Goal: Information Seeking & Learning: Learn about a topic

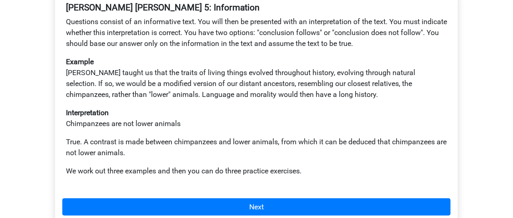
scroll to position [198, 0]
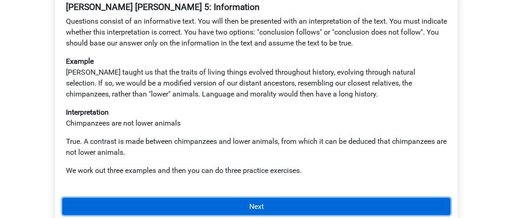
click at [167, 198] on link "Next" at bounding box center [256, 206] width 389 height 17
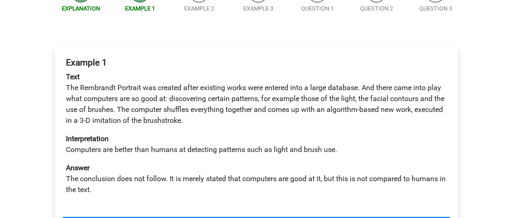
scroll to position [144, 0]
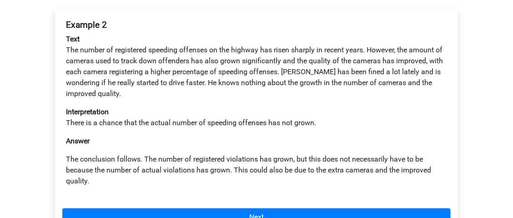
scroll to position [180, 0]
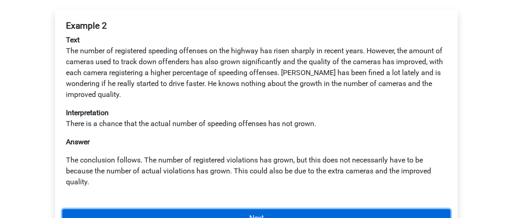
click at [203, 209] on link "Next" at bounding box center [256, 217] width 389 height 17
